Goal: Task Accomplishment & Management: Manage account settings

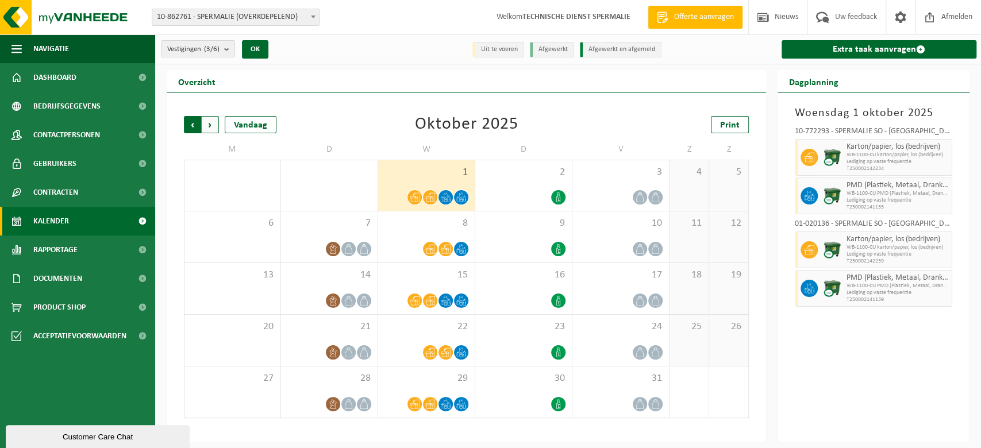
click at [217, 127] on span "Volgende" at bounding box center [210, 124] width 17 height 17
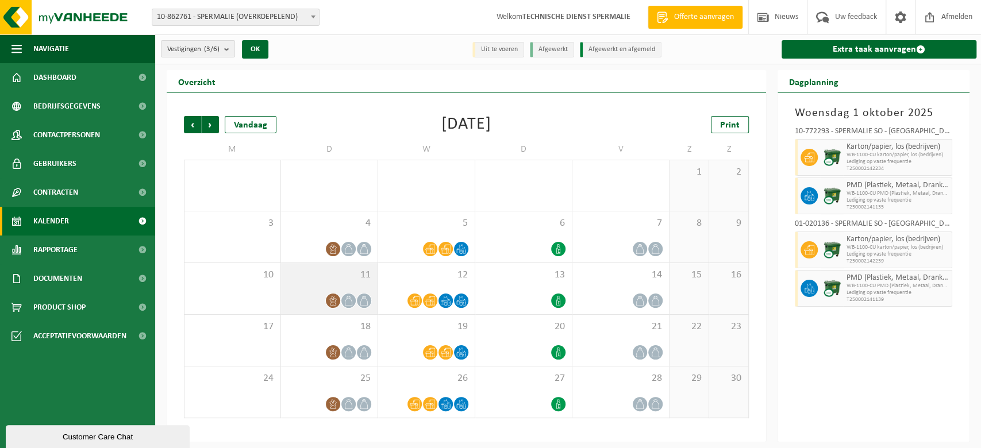
click at [329, 283] on div "11" at bounding box center [329, 288] width 97 height 51
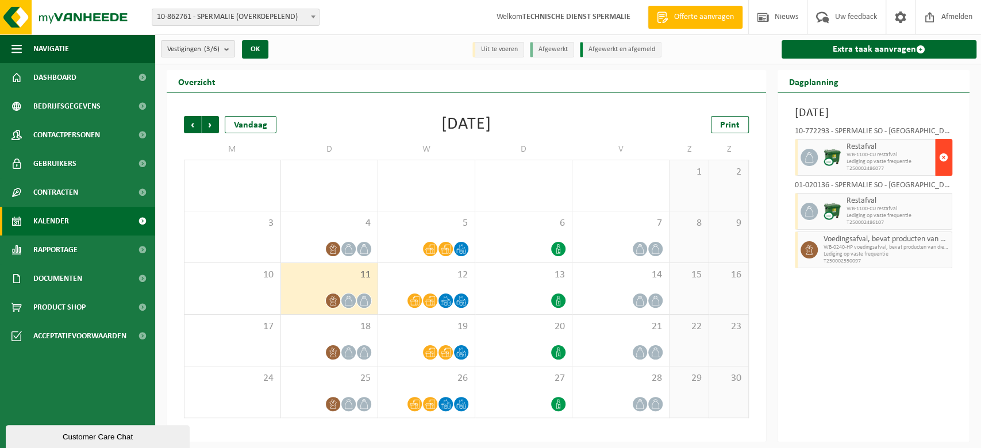
click at [943, 153] on span "button" at bounding box center [943, 157] width 9 height 23
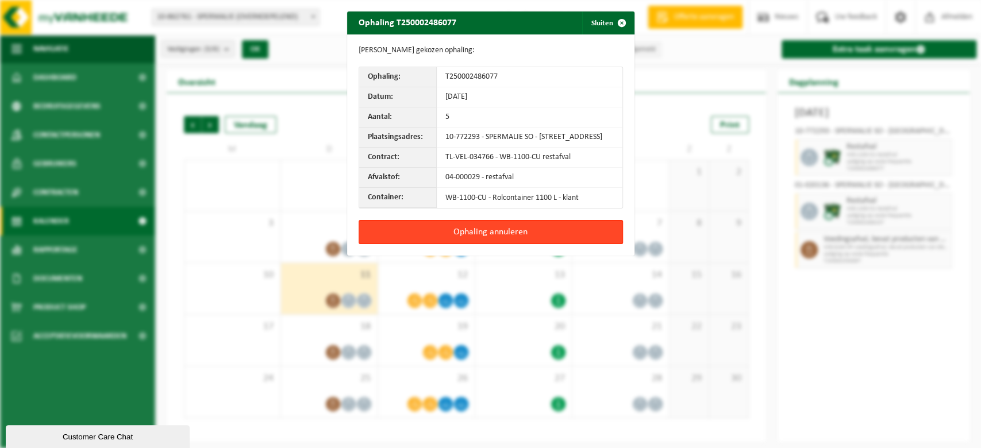
click at [524, 241] on button "Ophaling annuleren" at bounding box center [491, 232] width 264 height 24
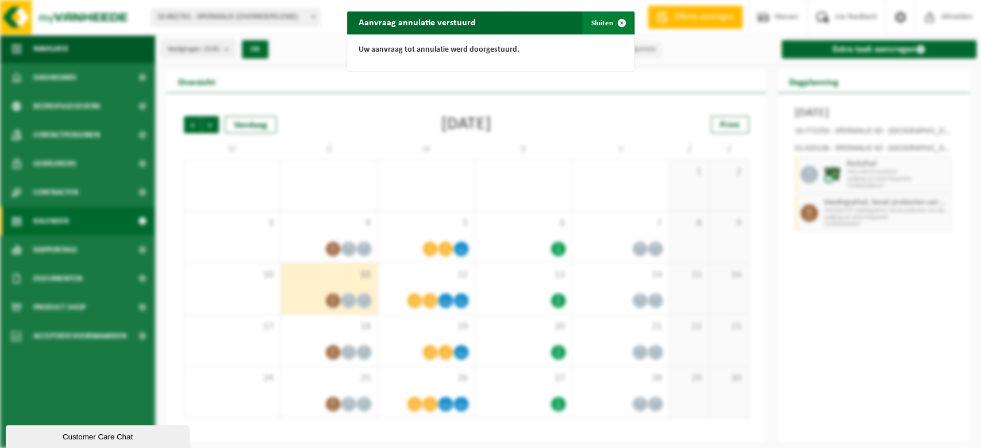
click at [613, 14] on span "button" at bounding box center [621, 22] width 23 height 23
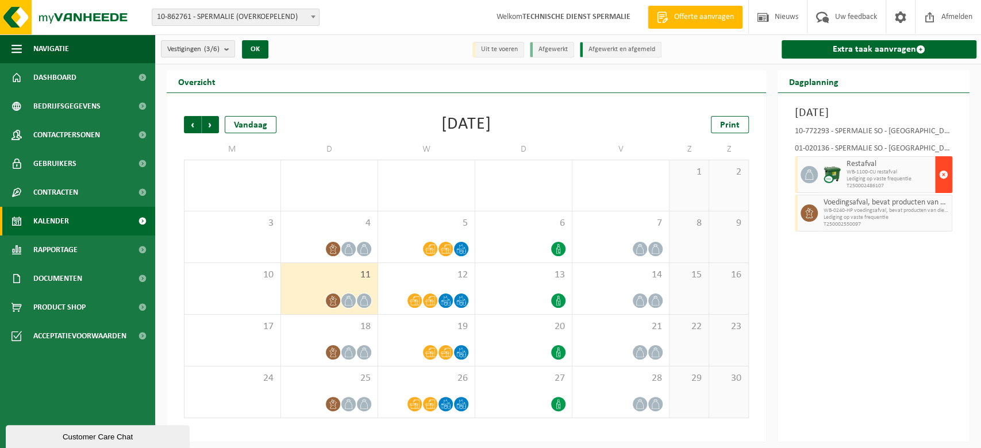
click at [936, 172] on button "button" at bounding box center [943, 174] width 17 height 37
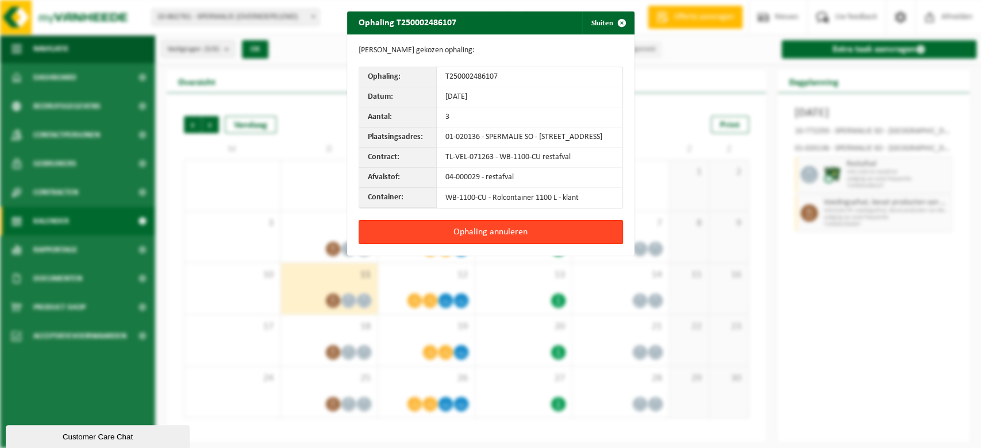
click at [557, 241] on button "Ophaling annuleren" at bounding box center [491, 232] width 264 height 24
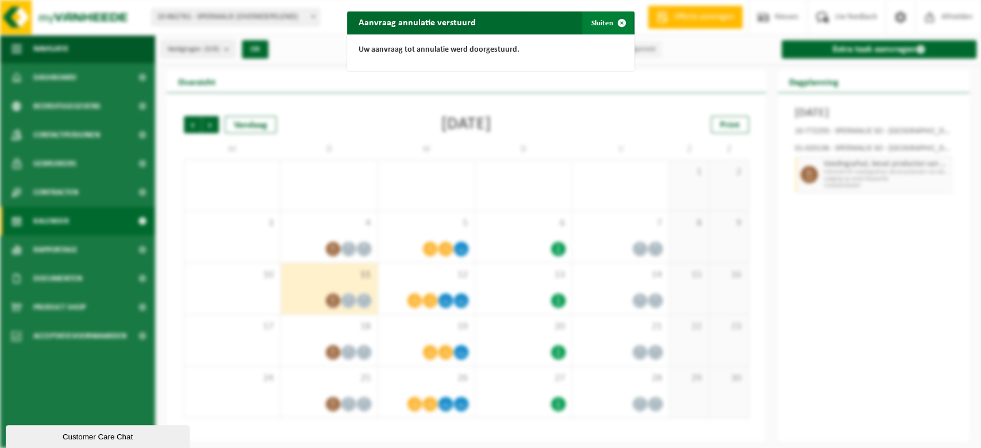
drag, startPoint x: 606, startPoint y: 16, endPoint x: 710, endPoint y: 63, distance: 113.5
click at [610, 16] on span "button" at bounding box center [621, 22] width 23 height 23
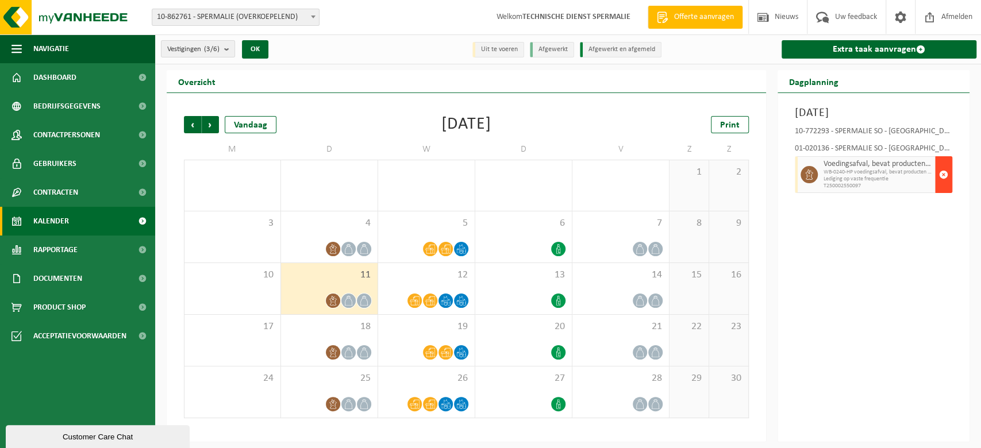
click at [943, 186] on span "button" at bounding box center [943, 174] width 9 height 23
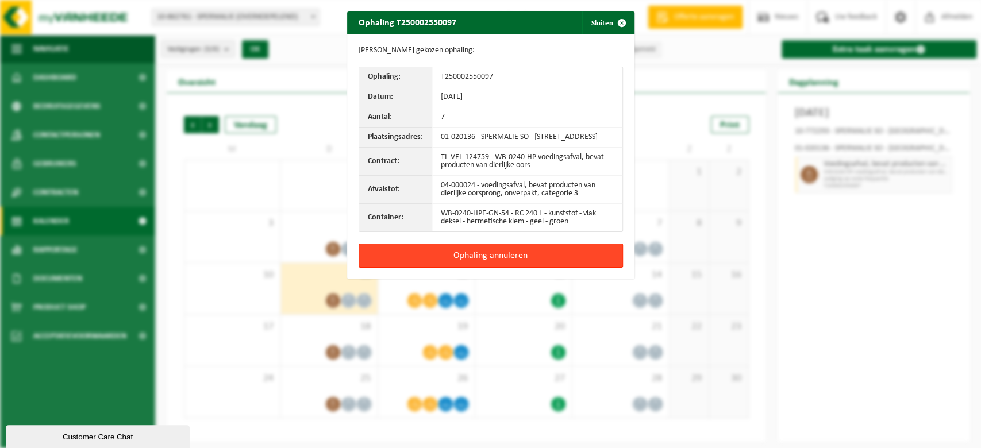
click at [524, 267] on button "Ophaling annuleren" at bounding box center [491, 256] width 264 height 24
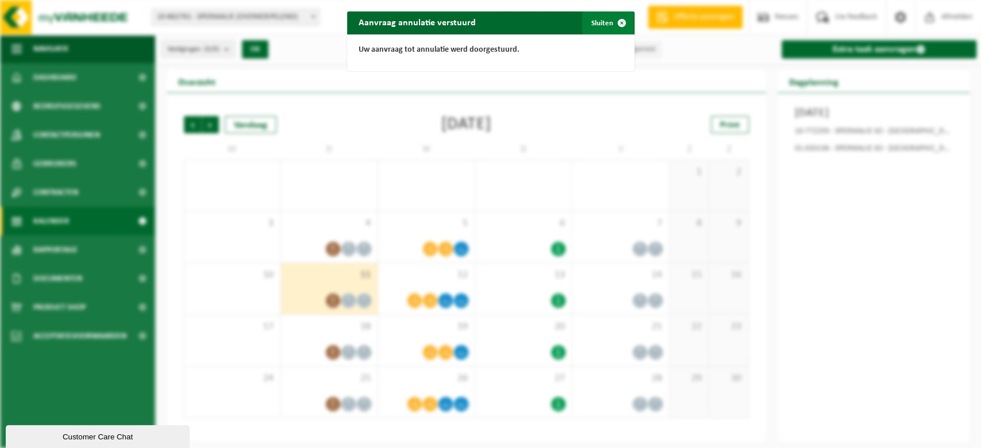
click at [610, 24] on span "button" at bounding box center [621, 22] width 23 height 23
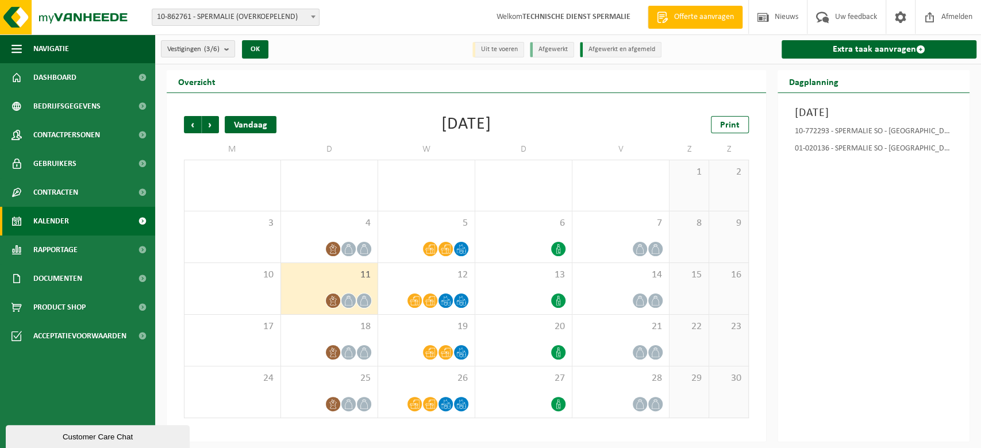
click at [248, 122] on div "Vandaag" at bounding box center [251, 124] width 52 height 17
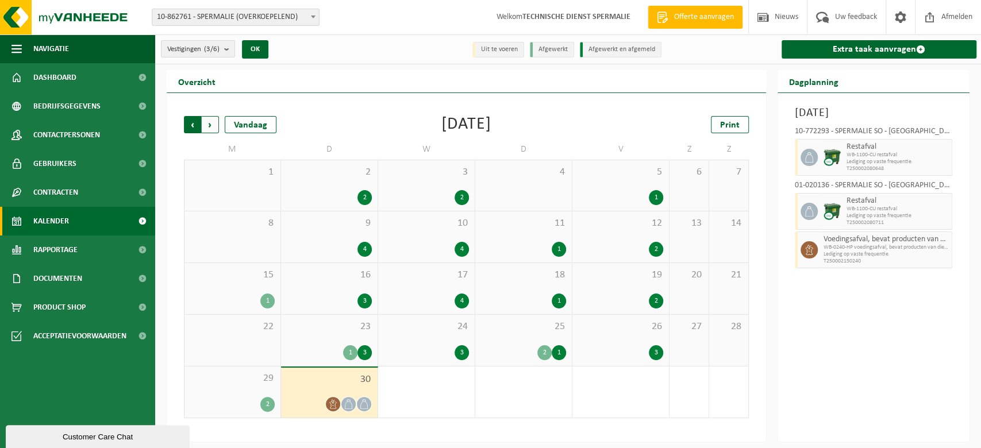
click at [212, 124] on span "Volgende" at bounding box center [210, 124] width 17 height 17
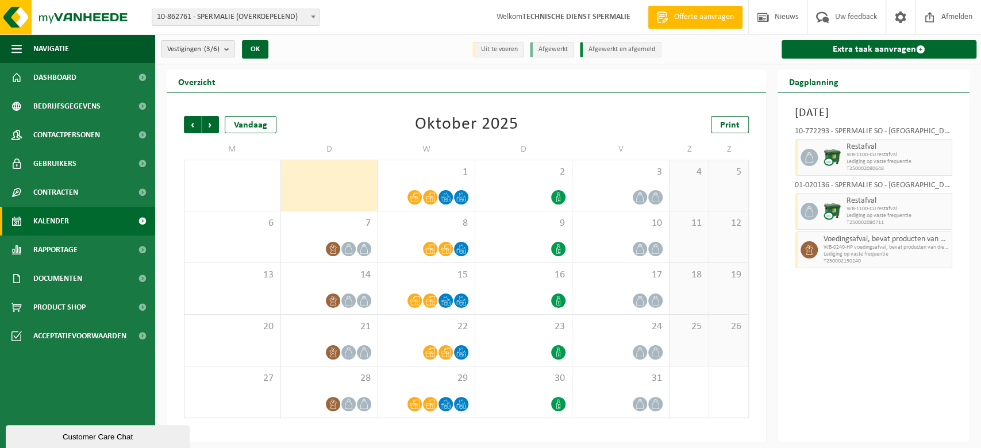
click at [212, 124] on span "Volgende" at bounding box center [210, 124] width 17 height 17
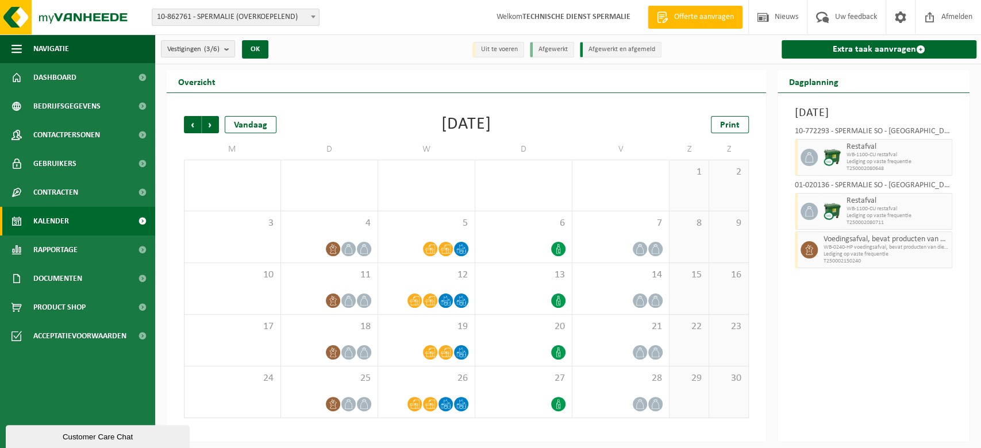
click at [212, 124] on span "Volgende" at bounding box center [210, 124] width 17 height 17
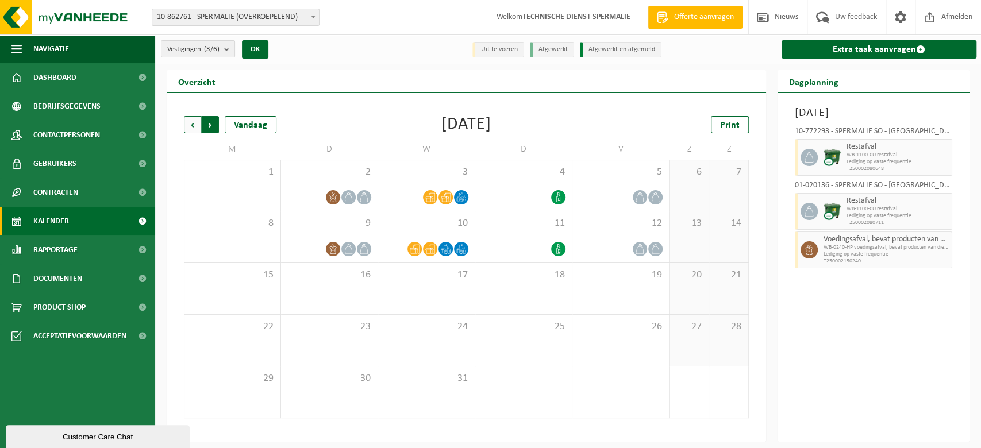
click at [187, 122] on span "Vorige" at bounding box center [192, 124] width 17 height 17
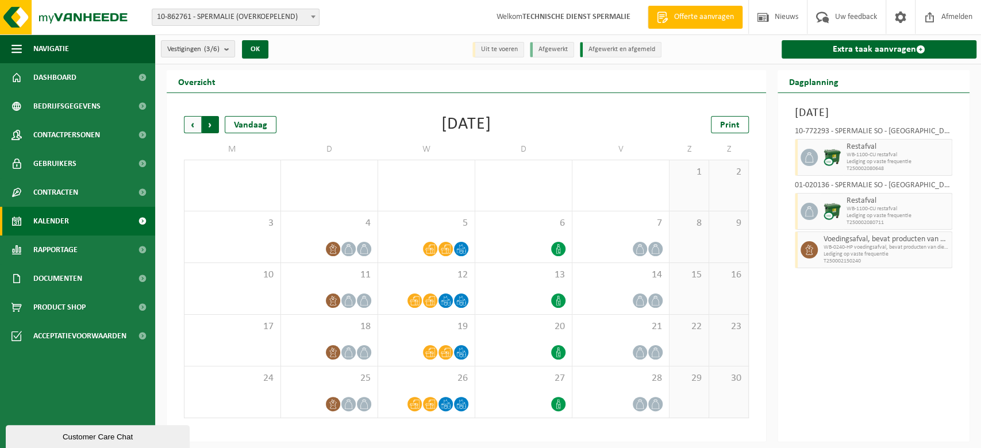
click at [187, 121] on span "Vorige" at bounding box center [192, 124] width 17 height 17
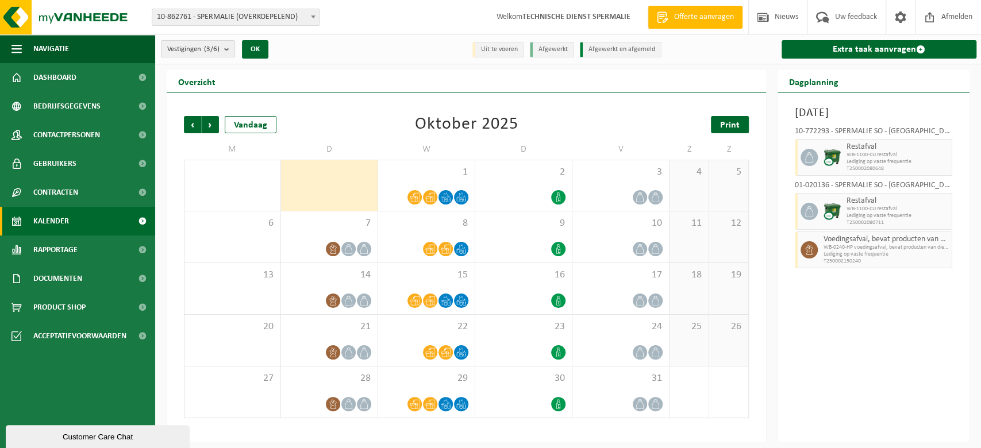
click at [719, 129] on link "Print" at bounding box center [730, 124] width 38 height 17
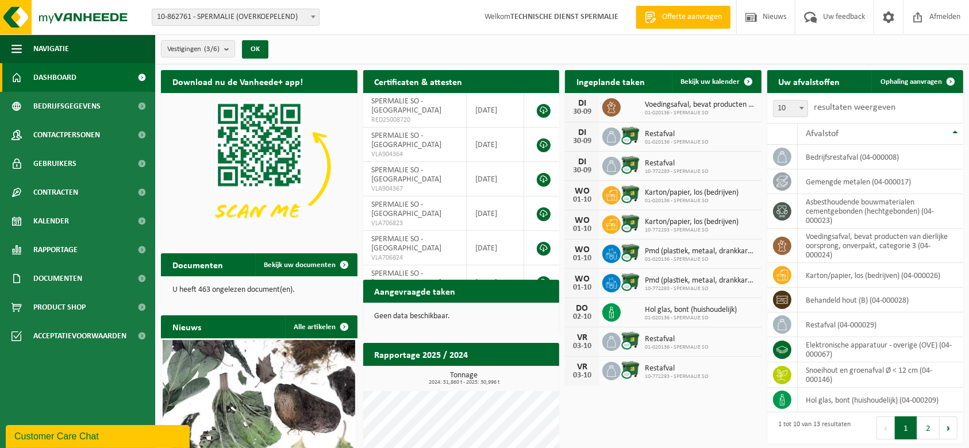
drag, startPoint x: 68, startPoint y: 220, endPoint x: 352, endPoint y: 130, distance: 297.3
click at [68, 220] on span "Kalender" at bounding box center [51, 221] width 36 height 29
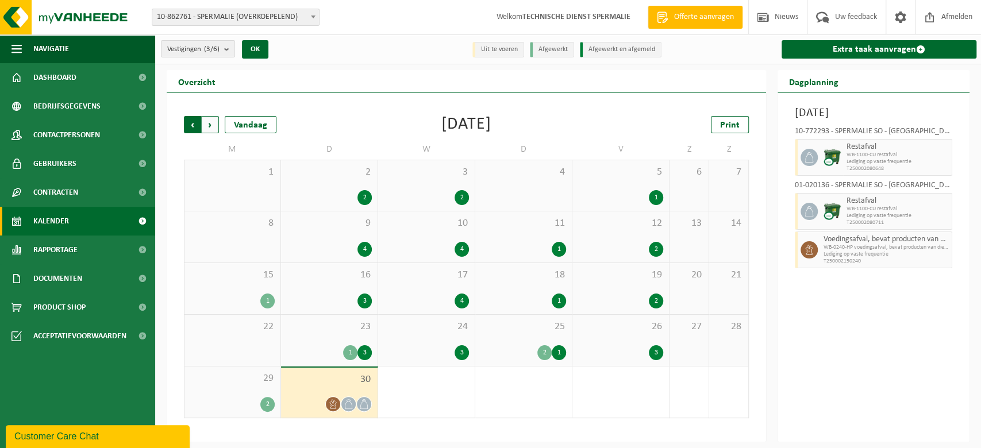
click at [208, 126] on span "Volgende" at bounding box center [210, 124] width 17 height 17
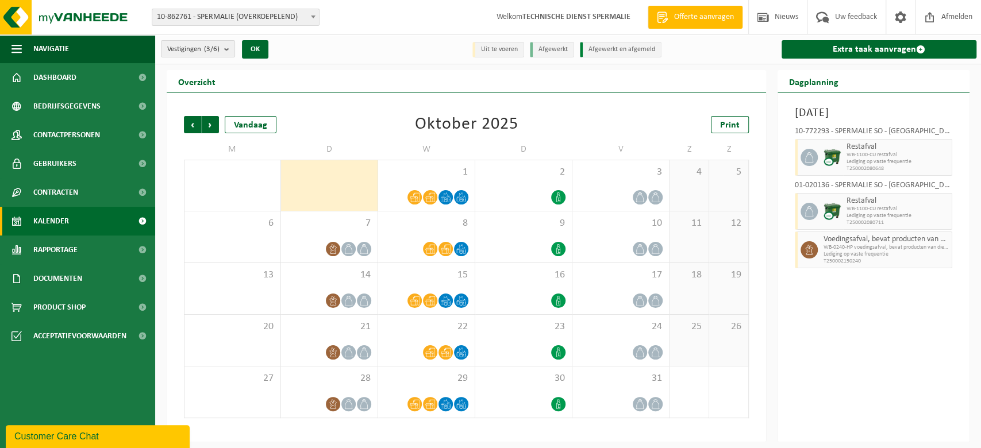
click at [208, 126] on span "Volgende" at bounding box center [210, 124] width 17 height 17
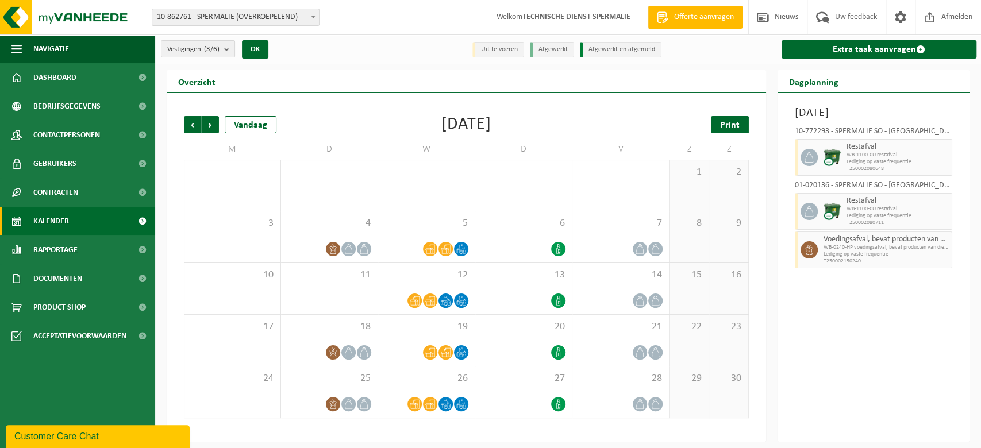
click at [732, 121] on span "Print" at bounding box center [730, 125] width 20 height 9
